Goal: Task Accomplishment & Management: Complete application form

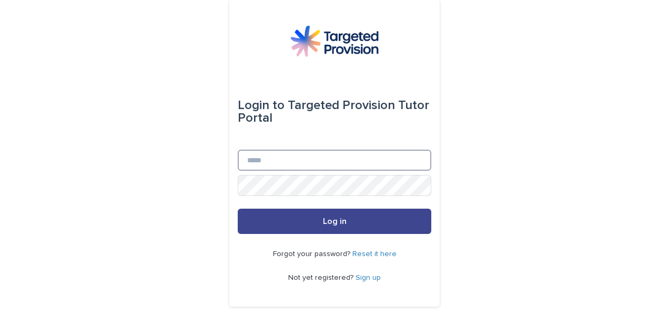
type input "**********"
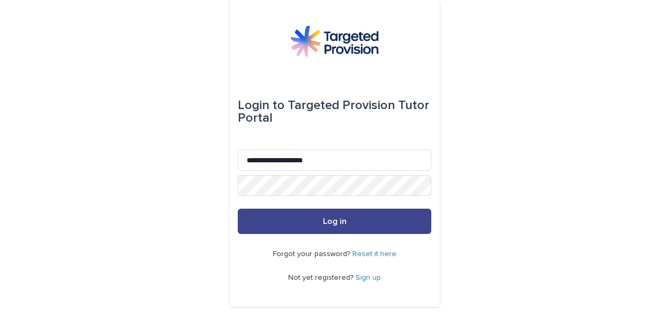
click at [323, 221] on span "Log in" at bounding box center [335, 221] width 24 height 8
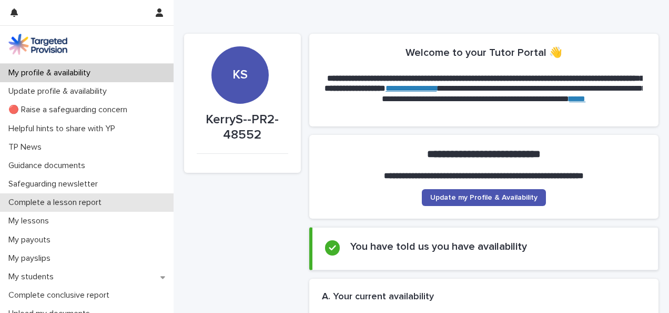
click at [73, 201] on p "Complete a lesson report" at bounding box center [57, 202] width 106 height 10
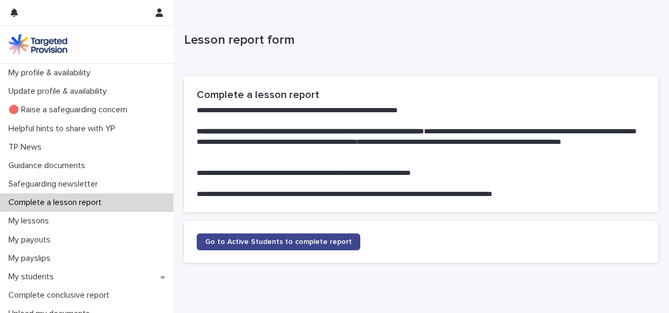
click at [239, 238] on span "Go to Active Students to complete report" at bounding box center [278, 241] width 147 height 7
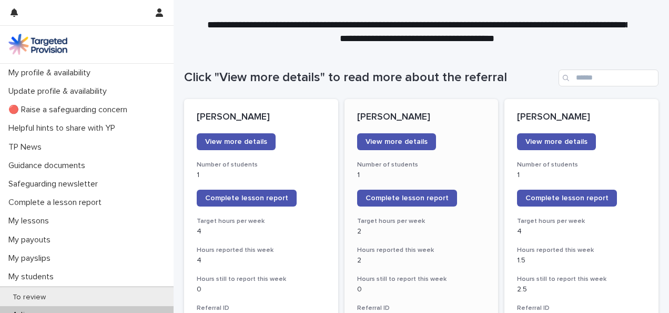
scroll to position [124, 0]
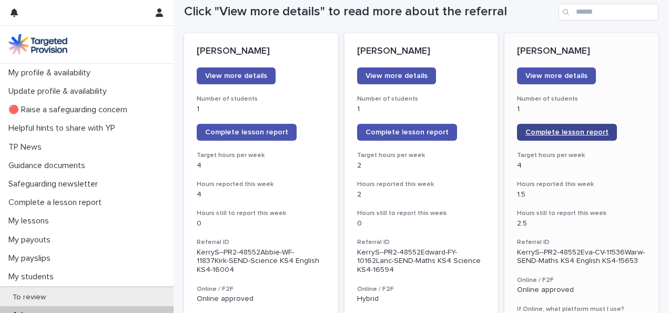
click at [547, 130] on span "Complete lesson report" at bounding box center [567, 131] width 83 height 7
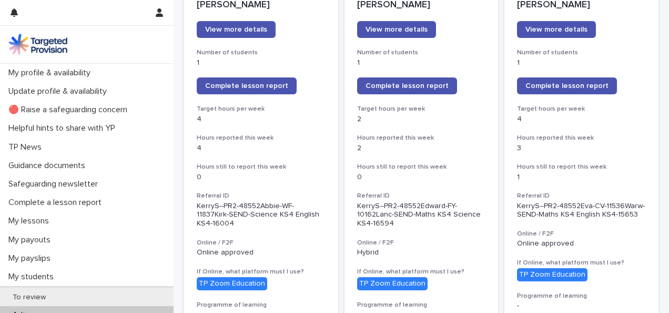
scroll to position [49, 0]
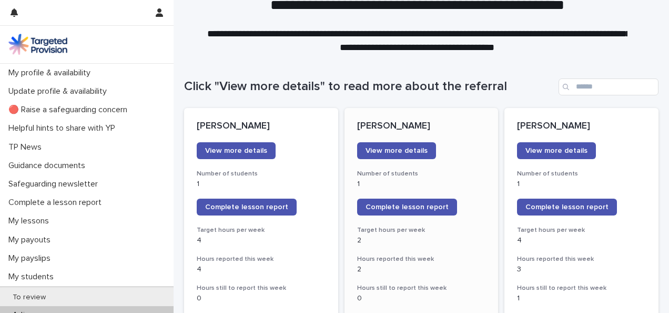
drag, startPoint x: 0, startPoint y: 0, endPoint x: 364, endPoint y: 229, distance: 429.9
click at [364, 229] on h3 "Target hours per week" at bounding box center [421, 230] width 129 height 8
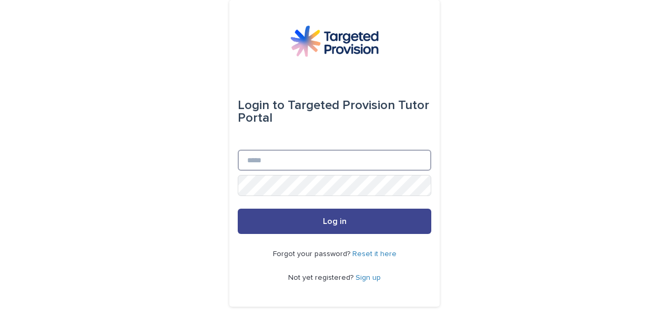
type input "**********"
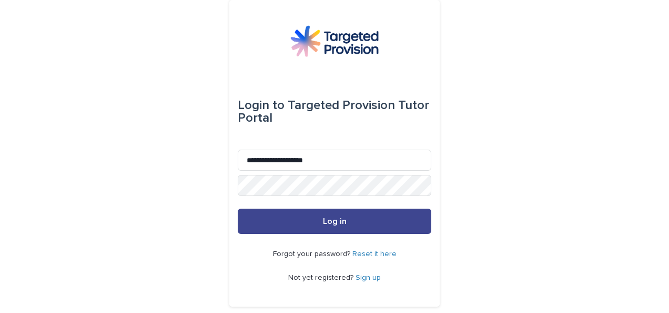
click at [323, 222] on span "Log in" at bounding box center [335, 221] width 24 height 8
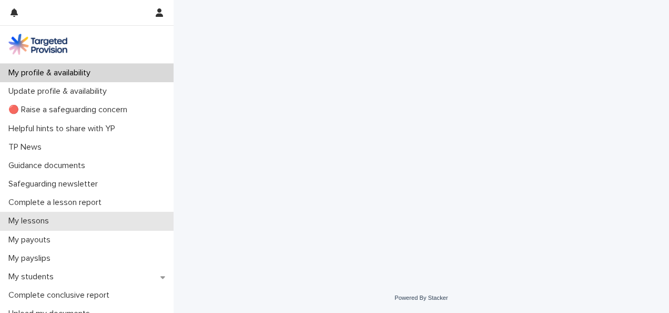
click at [44, 223] on p "My lessons" at bounding box center [30, 221] width 53 height 10
